Goal: Download file/media

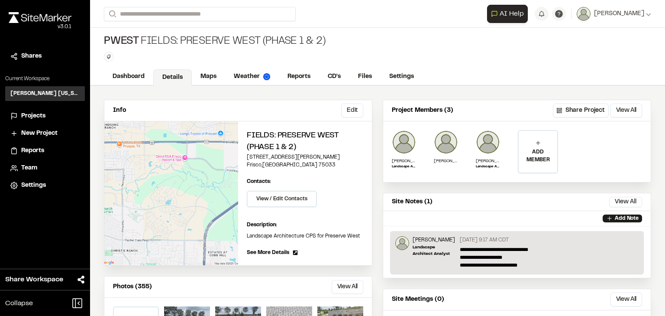
click at [36, 113] on span "Projects" at bounding box center [33, 116] width 24 height 10
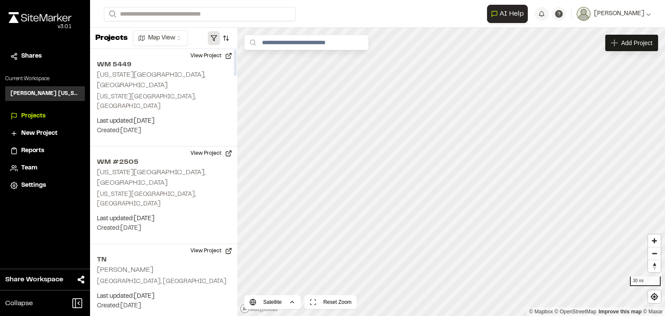
click at [217, 35] on button "button" at bounding box center [214, 38] width 12 height 14
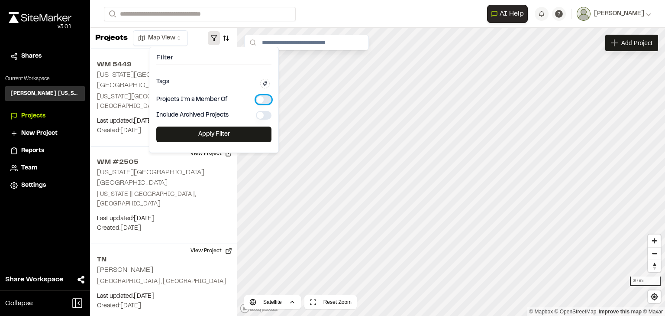
click at [264, 99] on button "button" at bounding box center [264, 99] width 16 height 9
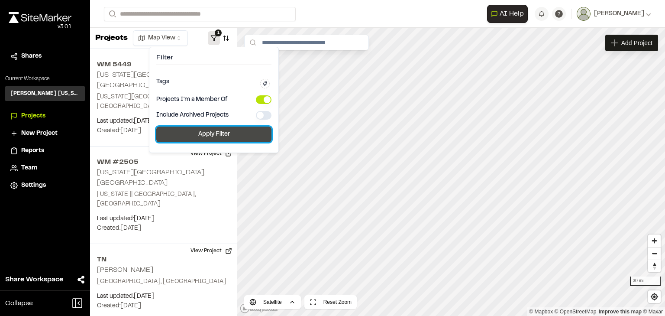
click at [223, 137] on button "Apply Filter" at bounding box center [213, 134] width 115 height 16
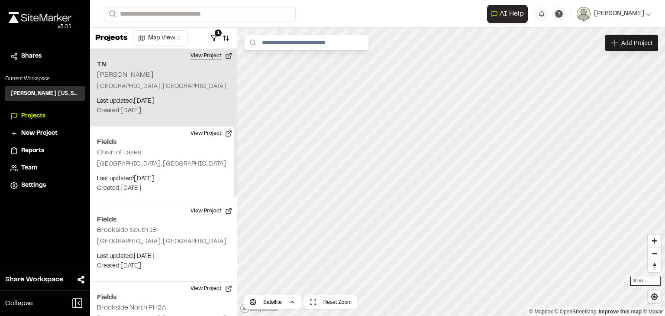
click at [213, 55] on button "View Project" at bounding box center [211, 56] width 52 height 14
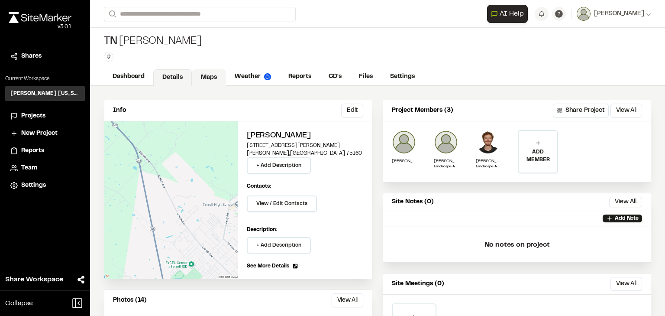
click at [205, 80] on link "Maps" at bounding box center [209, 77] width 34 height 16
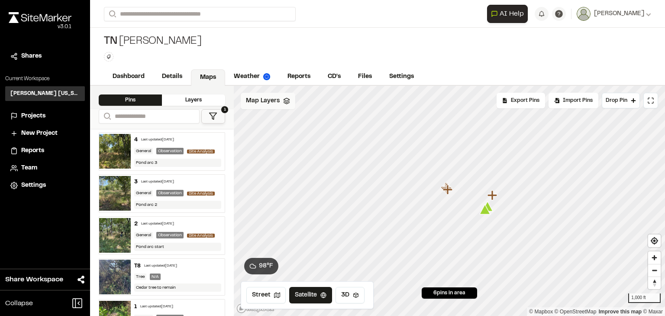
click at [286, 103] on icon at bounding box center [286, 100] width 7 height 7
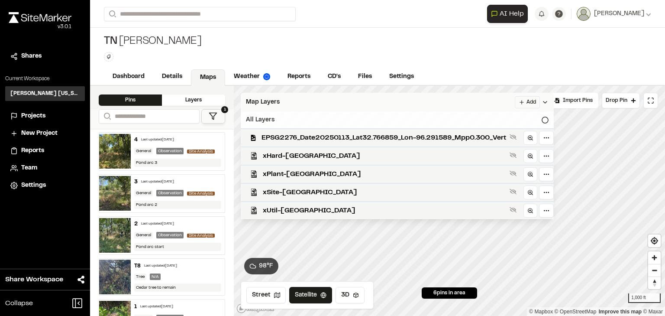
click at [548, 119] on icon at bounding box center [545, 119] width 7 height 7
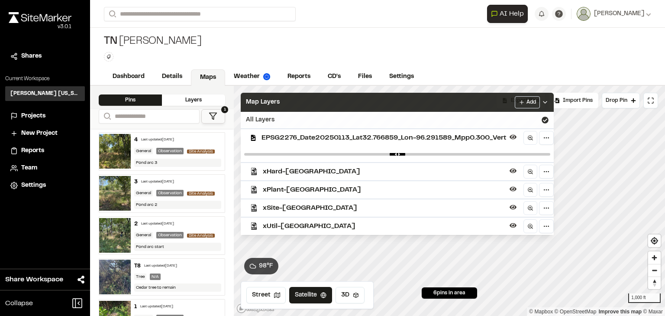
click at [547, 102] on icon at bounding box center [545, 102] width 7 height 7
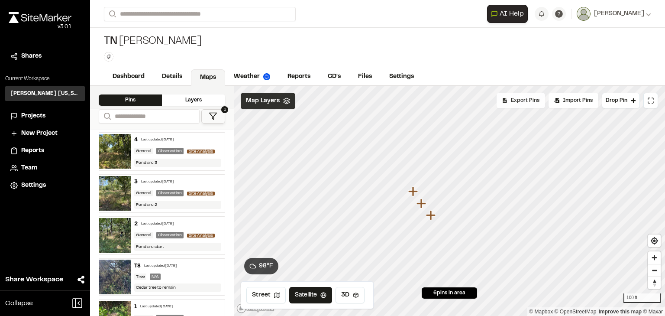
click at [522, 99] on span "Export Pins" at bounding box center [525, 101] width 29 height 8
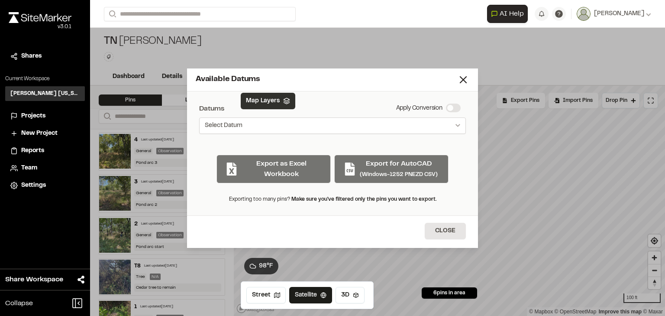
click at [457, 124] on icon "Select date range" at bounding box center [457, 125] width 5 height 3
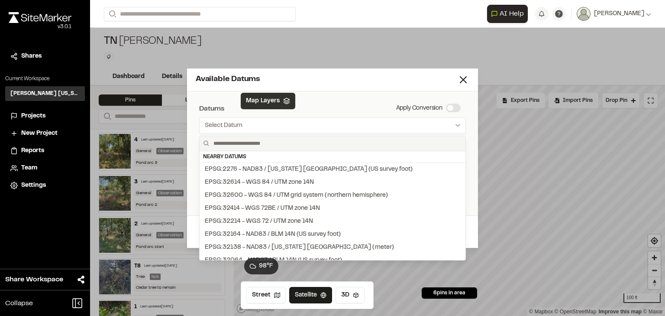
click at [349, 109] on div at bounding box center [332, 158] width 665 height 316
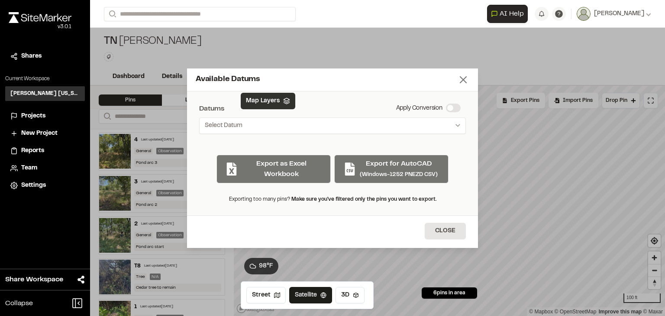
click at [459, 80] on icon at bounding box center [463, 80] width 12 height 12
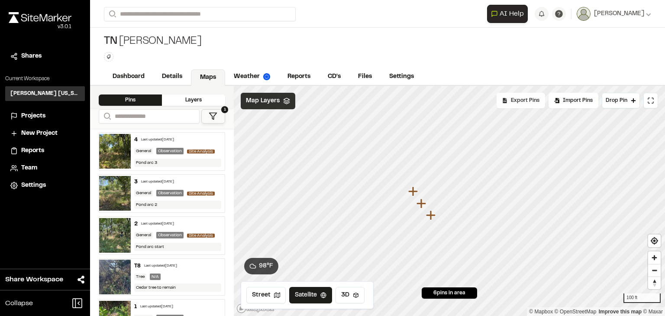
click at [535, 100] on span "Export Pins" at bounding box center [525, 101] width 29 height 8
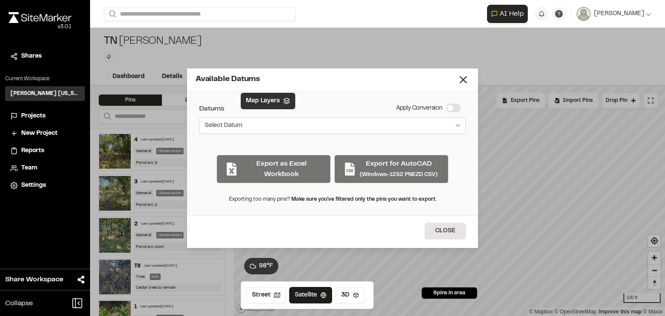
click at [219, 121] on span "Select Datum" at bounding box center [224, 125] width 38 height 9
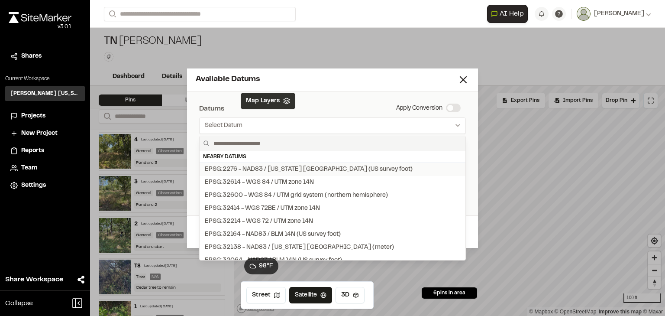
click at [250, 168] on div "EPSG:2276 - NAD83 / Texas North Central (US survey foot)" at bounding box center [309, 169] width 208 height 10
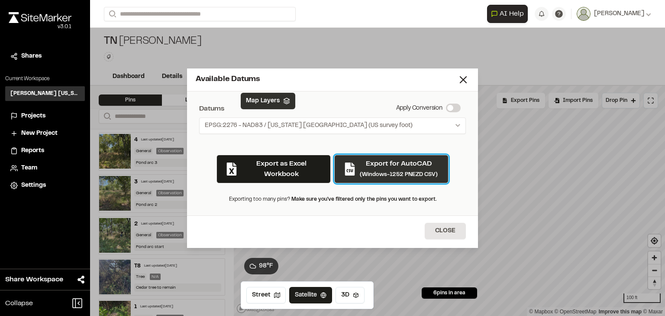
click at [392, 166] on p "Export for AutoCAD" at bounding box center [399, 163] width 78 height 10
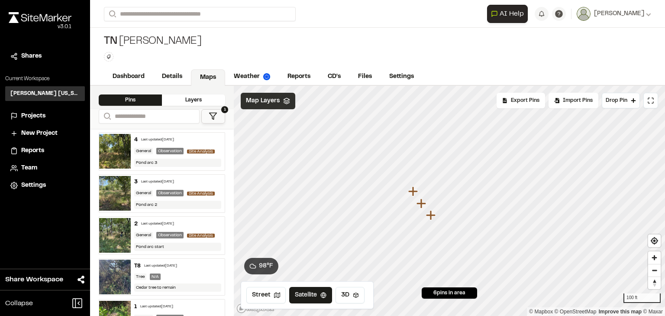
click at [415, 189] on icon "Map marker" at bounding box center [413, 191] width 11 height 11
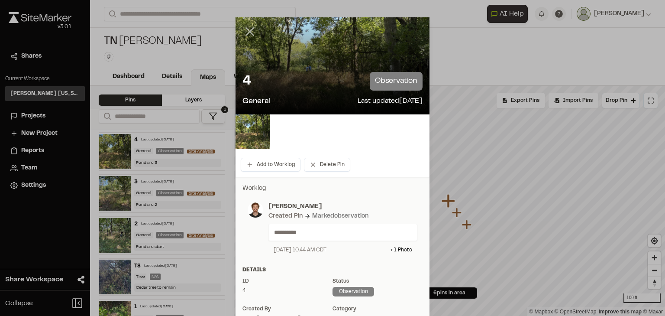
click at [248, 31] on line at bounding box center [249, 31] width 7 height 7
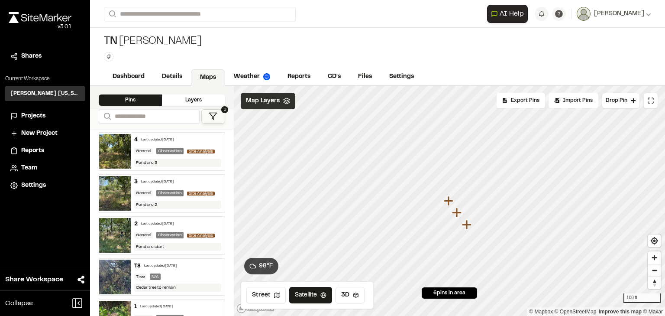
click at [453, 214] on icon "Map marker" at bounding box center [457, 212] width 11 height 11
click at [460, 215] on icon "Map marker" at bounding box center [458, 212] width 11 height 11
